Goal: Communication & Community: Share content

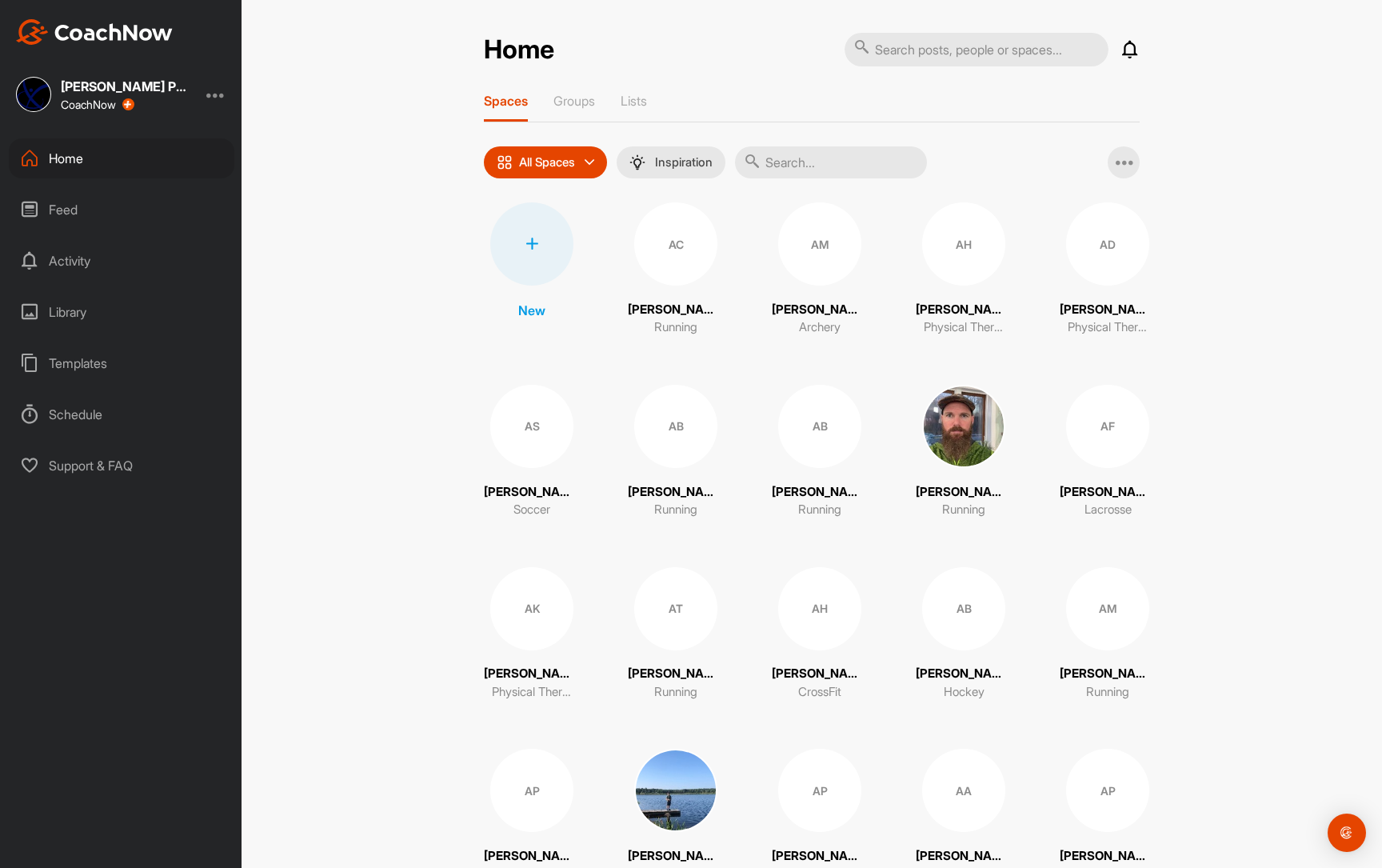
click at [108, 201] on div "Feed" at bounding box center [121, 209] width 226 height 40
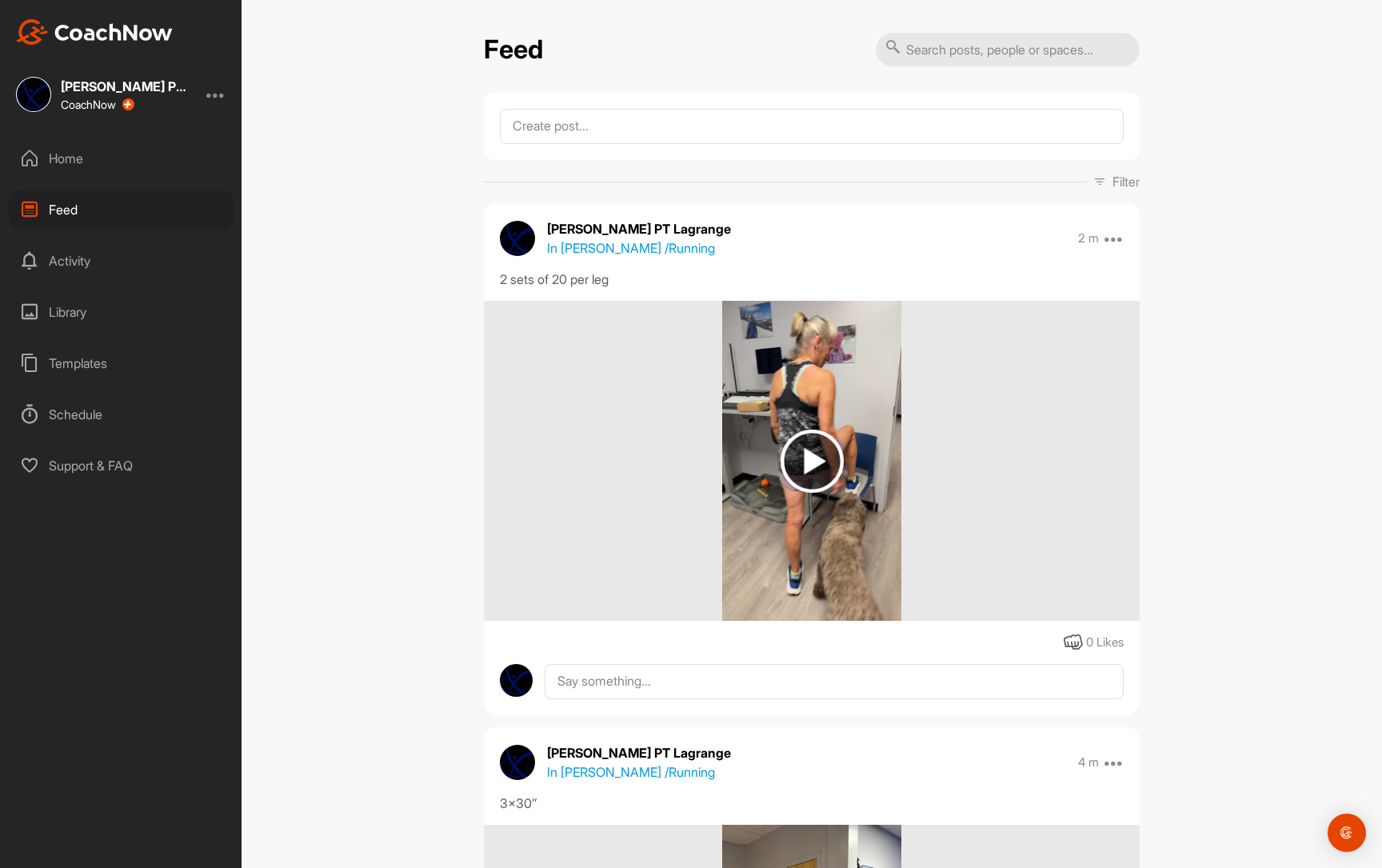
click at [653, 248] on p "In [PERSON_NAME] / Running" at bounding box center [631, 248] width 168 height 19
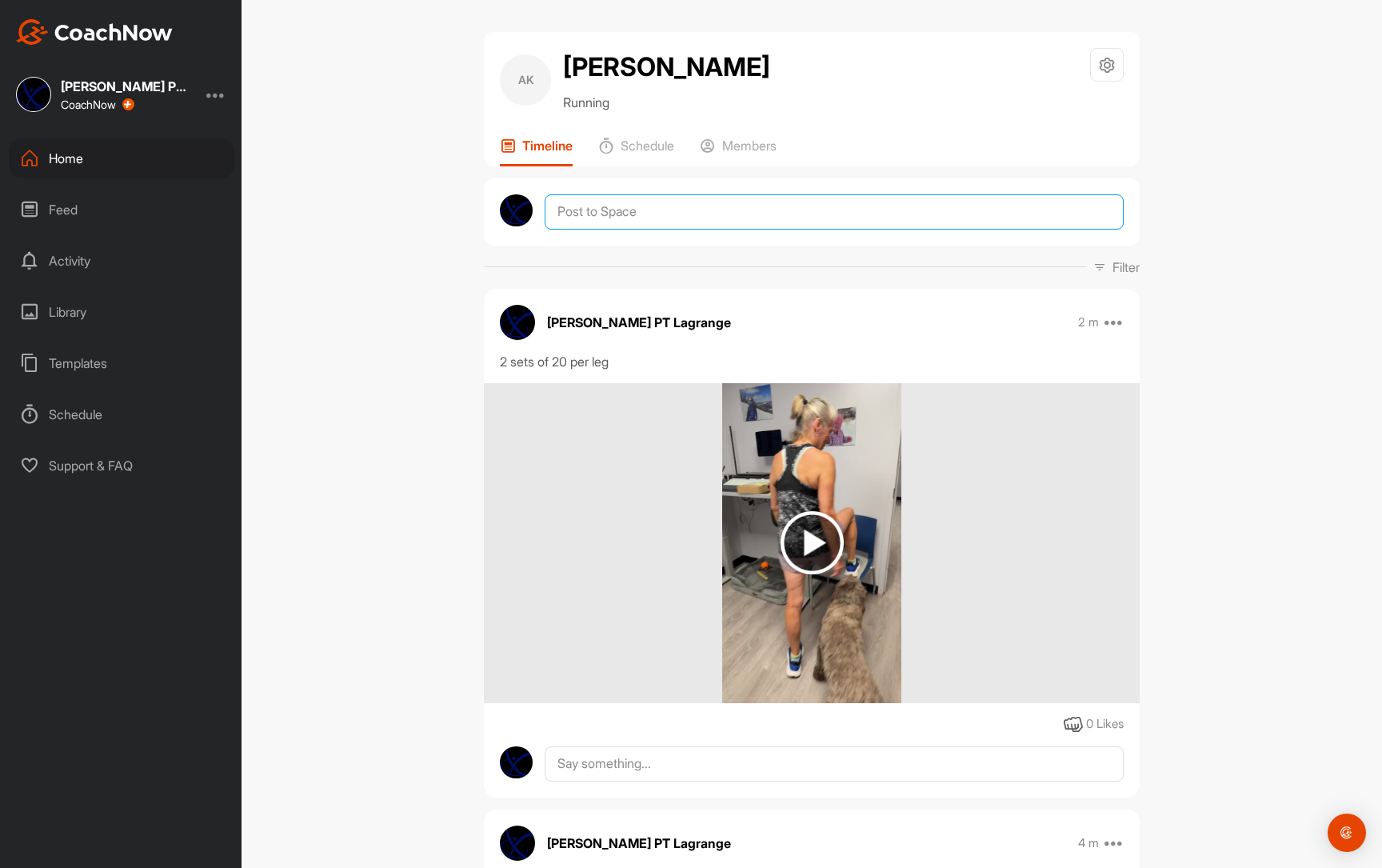
click at [665, 229] on textarea at bounding box center [835, 211] width 580 height 35
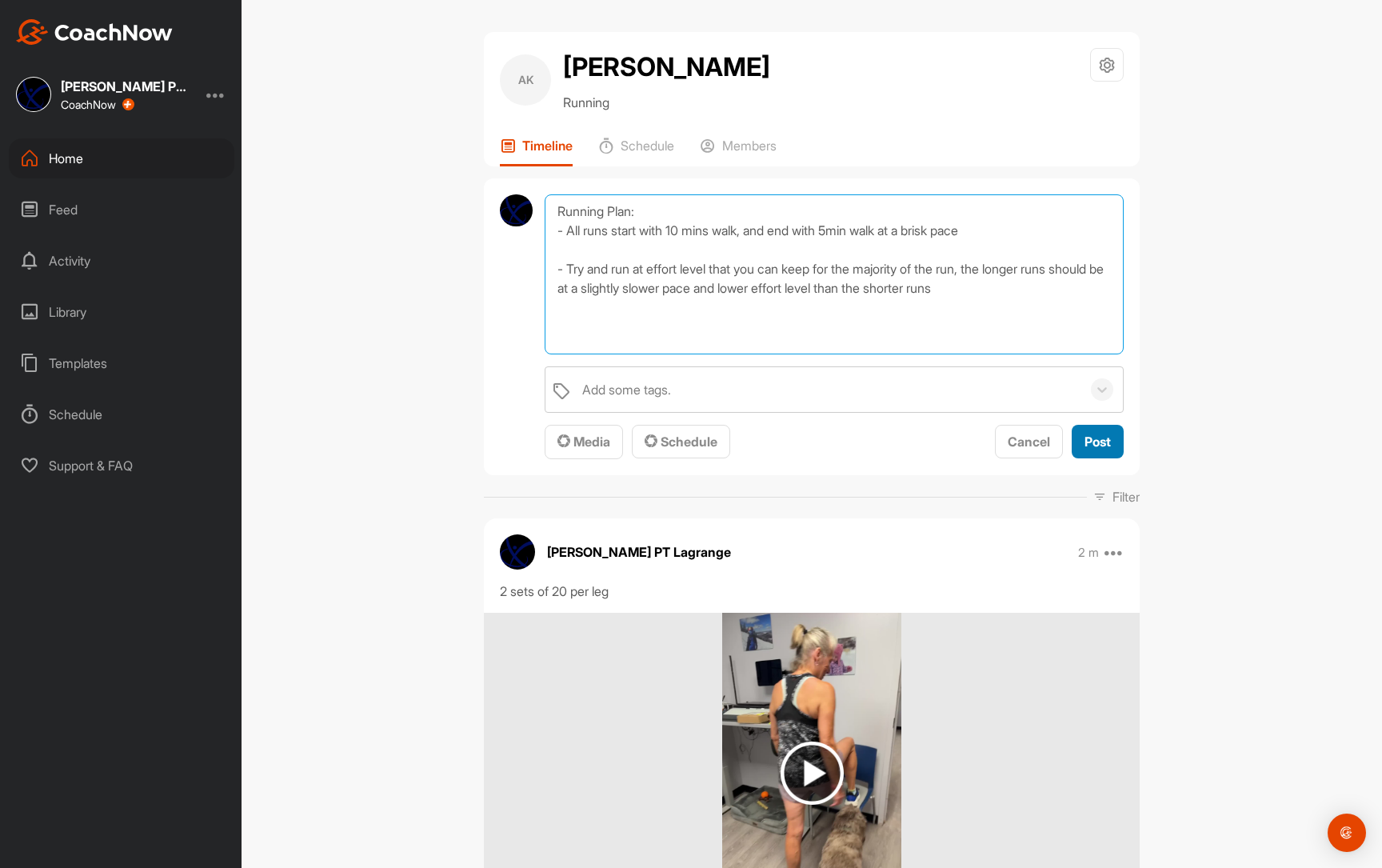
type textarea "Running Plan: - All runs start with 10 mins walk, and end with 5min walk at a b…"
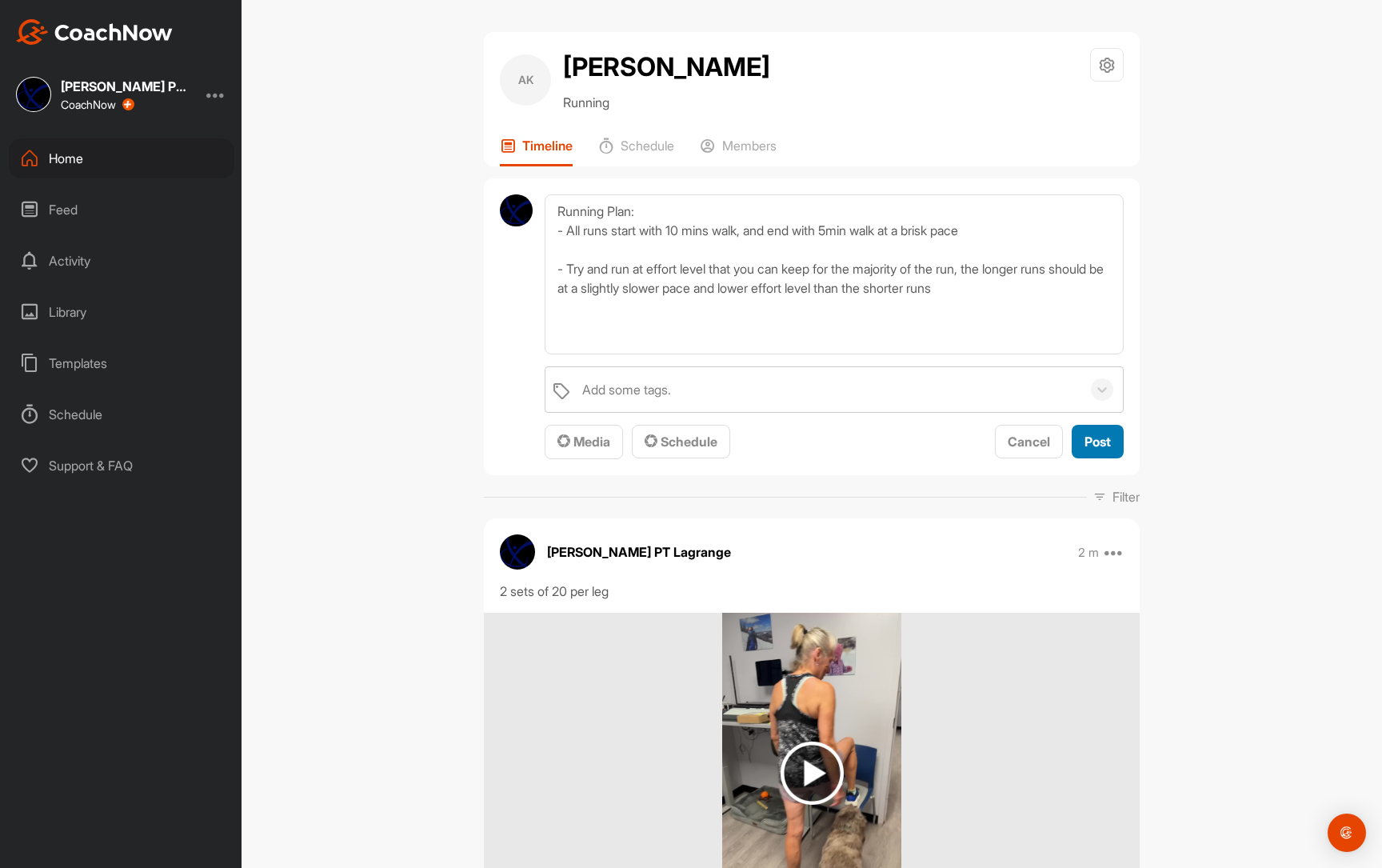
click at [1099, 449] on span "Post" at bounding box center [1098, 441] width 27 height 16
